Goal: Navigation & Orientation: Go to known website

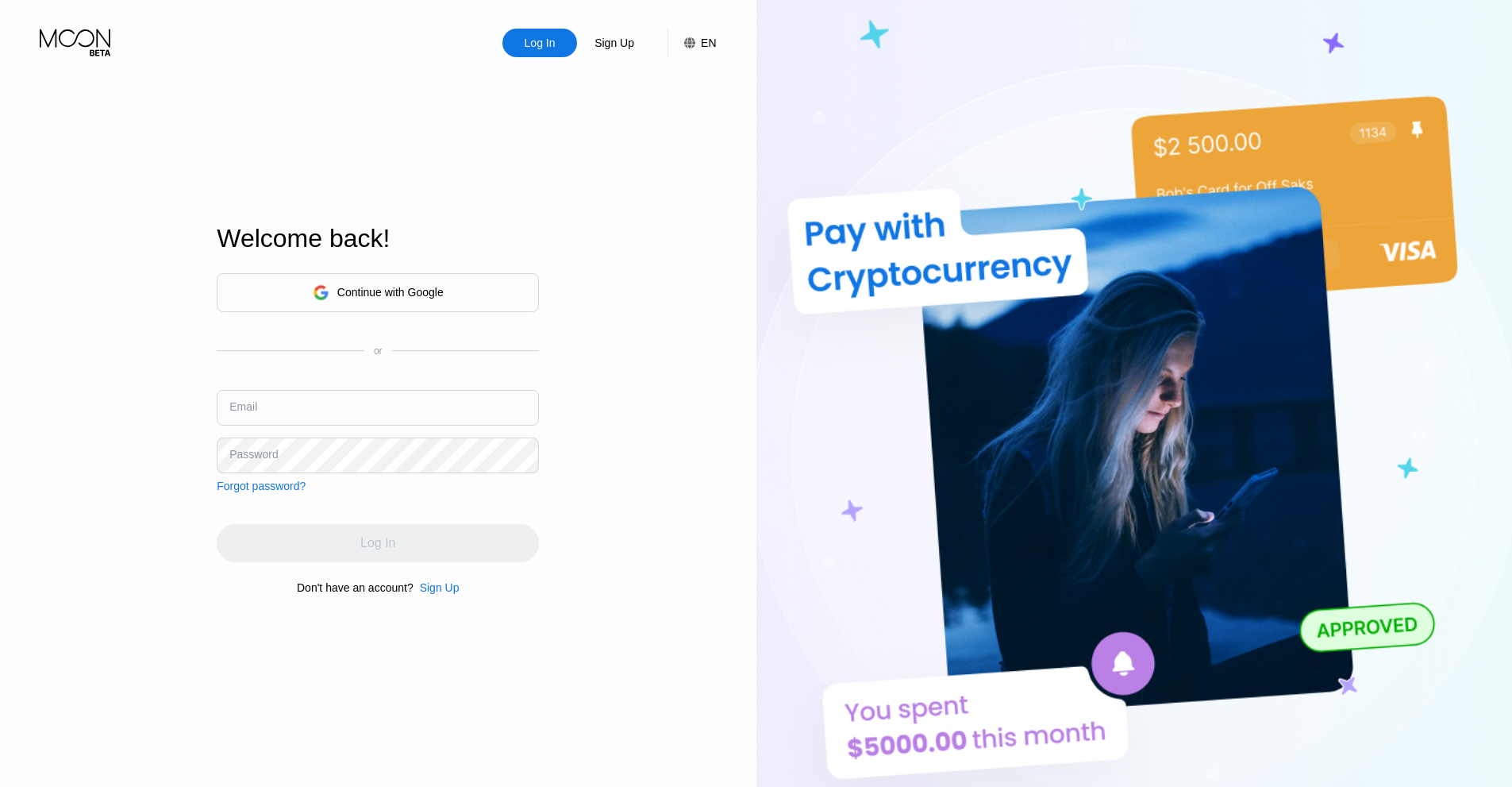
click at [390, 296] on div "Continue with Google" at bounding box center [390, 292] width 106 height 13
